Goal: Browse casually: Explore the website without a specific task or goal

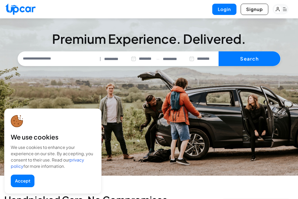
select select "********"
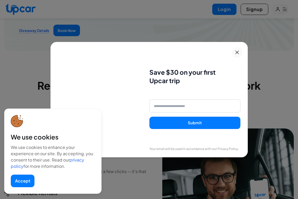
scroll to position [797, 0]
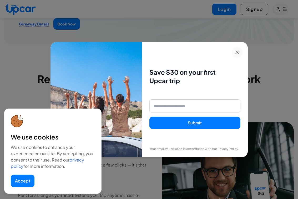
click at [236, 51] on icon at bounding box center [237, 52] width 7 height 6
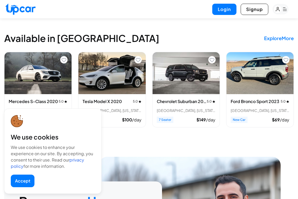
scroll to position [1202, 0]
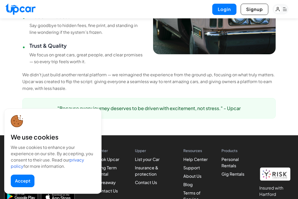
scroll to position [453, 0]
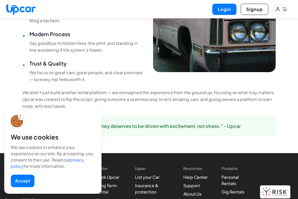
click at [20, 182] on button "Accept" at bounding box center [23, 181] width 24 height 13
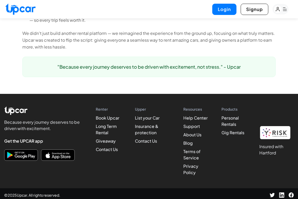
scroll to position [523, 0]
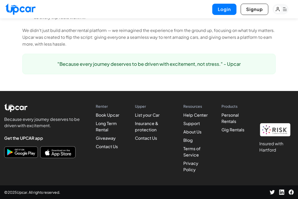
click at [64, 151] on img "Download on the App Store" at bounding box center [58, 152] width 33 height 9
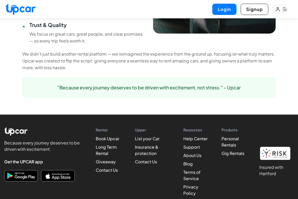
scroll to position [488, 0]
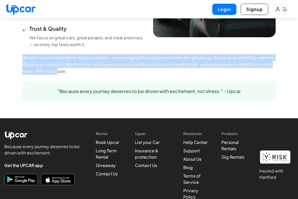
drag, startPoint x: 23, startPoint y: 67, endPoint x: 58, endPoint y: 80, distance: 37.1
click at [58, 75] on p "We didn't just build another rental platform — we reimagined the experience fro…" at bounding box center [148, 64] width 253 height 20
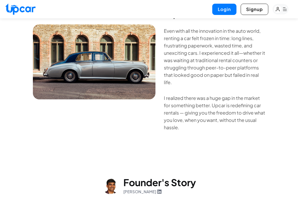
scroll to position [0, 0]
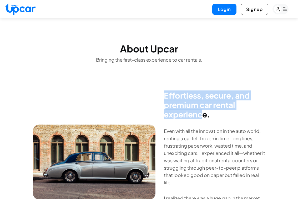
drag, startPoint x: 161, startPoint y: 92, endPoint x: 202, endPoint y: 114, distance: 47.2
click at [202, 114] on div "Effortless, secure, and premium car rental experience. Even with all the innova…" at bounding box center [148, 162] width 253 height 164
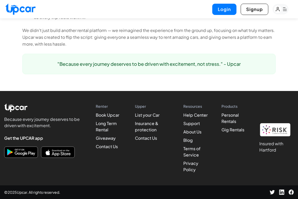
scroll to position [523, 0]
drag, startPoint x: 258, startPoint y: 143, endPoint x: 281, endPoint y: 149, distance: 23.8
click at [281, 149] on div "Renter Book Upcar Long Term Rental Giveaway Contact Us Upper List your Car Insu…" at bounding box center [195, 138] width 198 height 69
click at [236, 158] on div "Products Personal Rentals Gig Rentals" at bounding box center [234, 138] width 27 height 69
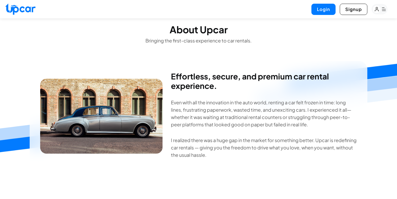
scroll to position [0, 0]
